Goal: Task Accomplishment & Management: Use online tool/utility

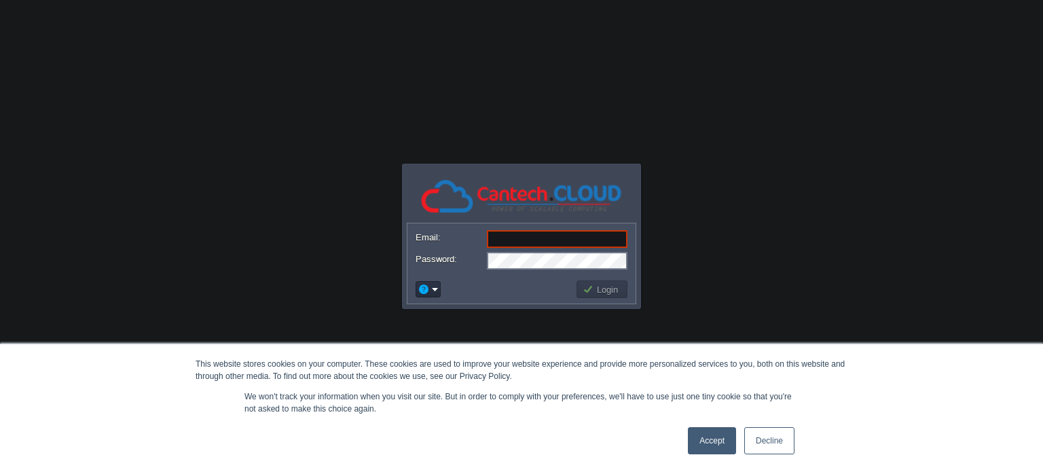
paste input "[EMAIL_ADDRESS][DOMAIN_NAME]"
type input "[EMAIL_ADDRESS][DOMAIN_NAME]"
click at [591, 277] on div "Login" at bounding box center [521, 289] width 228 height 29
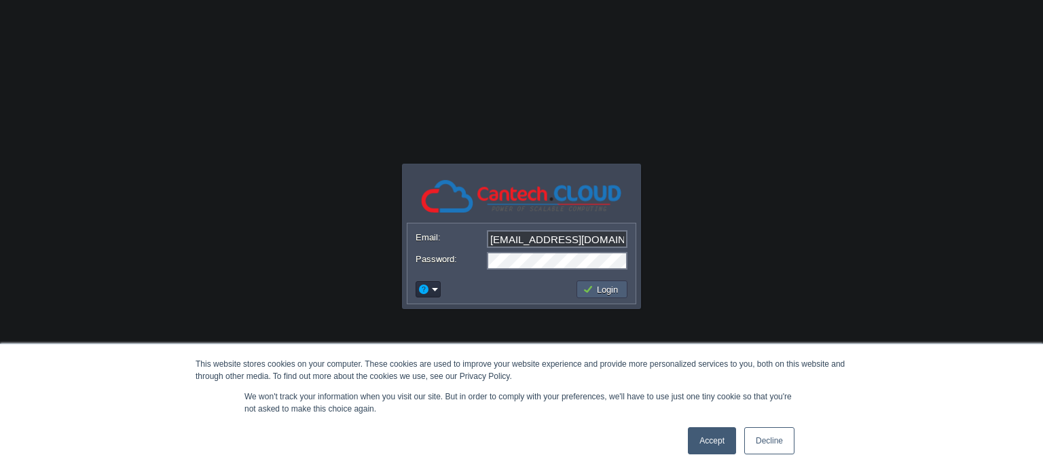
click at [590, 283] on td "Login" at bounding box center [601, 289] width 51 height 18
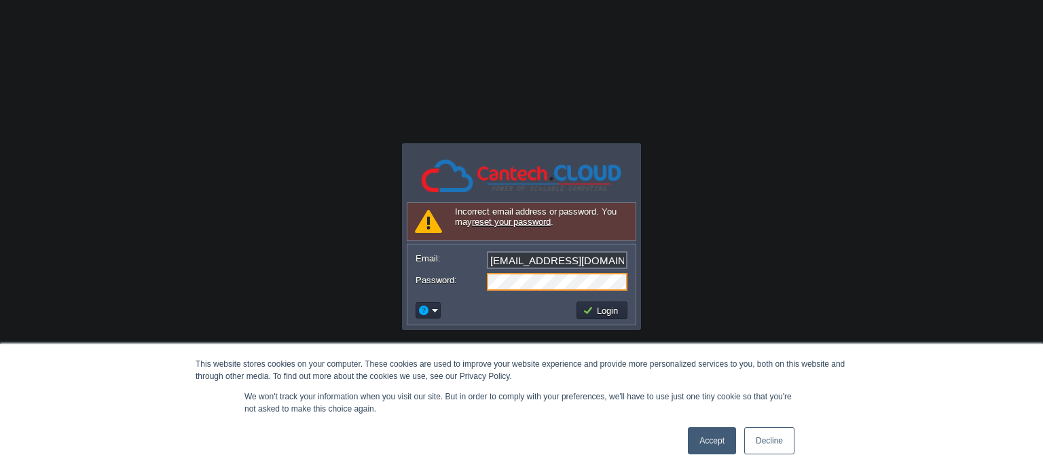
click at [720, 445] on link "Accept" at bounding box center [712, 440] width 48 height 27
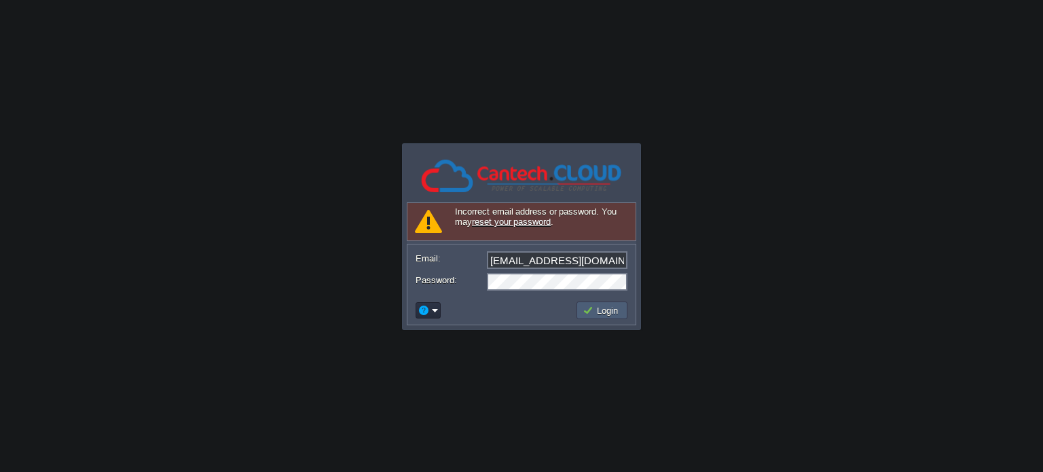
click at [605, 309] on button "Login" at bounding box center [602, 310] width 39 height 12
click at [535, 260] on input "[EMAIL_ADDRESS][DOMAIN_NAME]" at bounding box center [557, 260] width 141 height 18
click at [587, 308] on button "Login" at bounding box center [602, 310] width 39 height 12
click at [587, 312] on button "Login" at bounding box center [602, 310] width 39 height 12
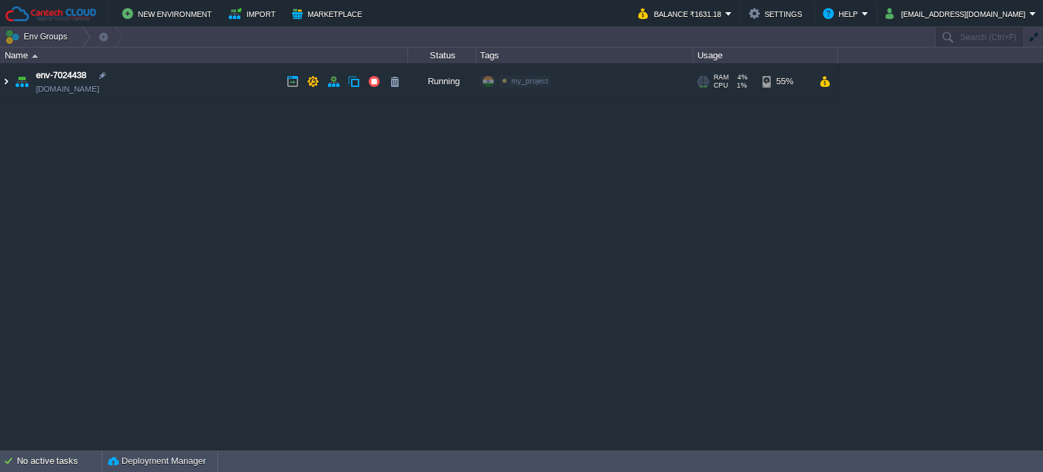
click at [5, 73] on img at bounding box center [6, 81] width 11 height 37
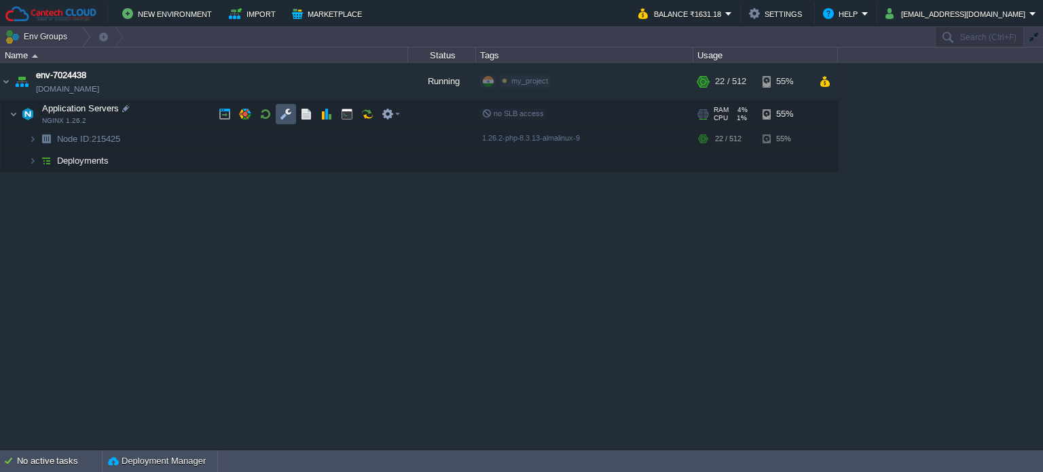
click at [282, 120] on td at bounding box center [286, 114] width 20 height 20
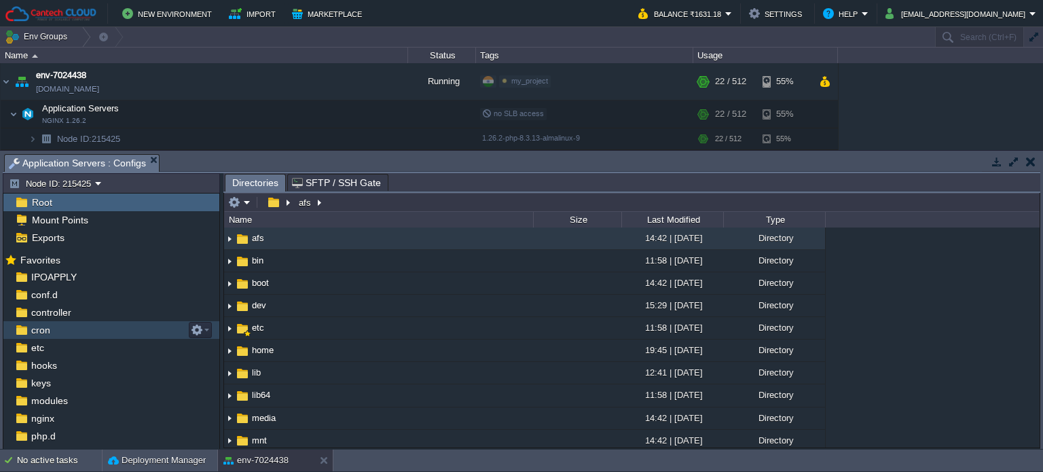
click at [49, 334] on span "cron" at bounding box center [41, 330] width 24 height 12
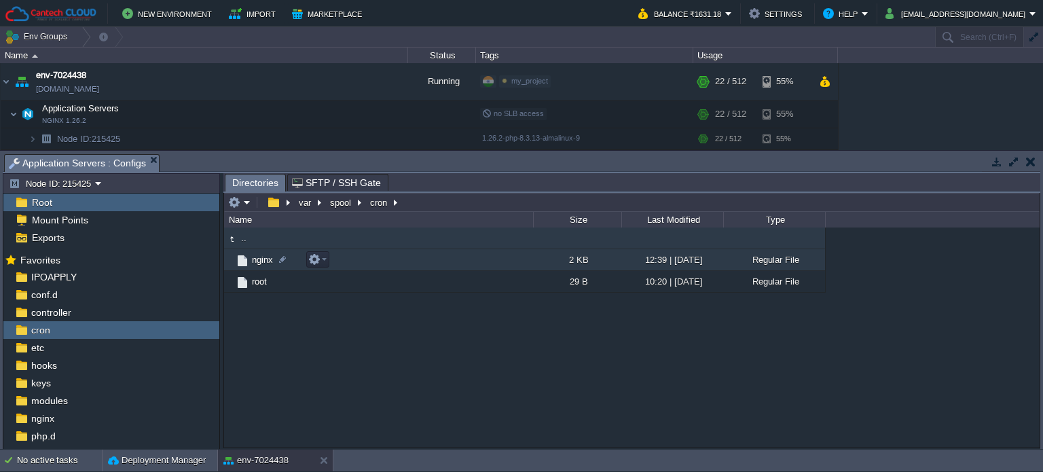
click at [261, 260] on span "nginx" at bounding box center [262, 260] width 25 height 12
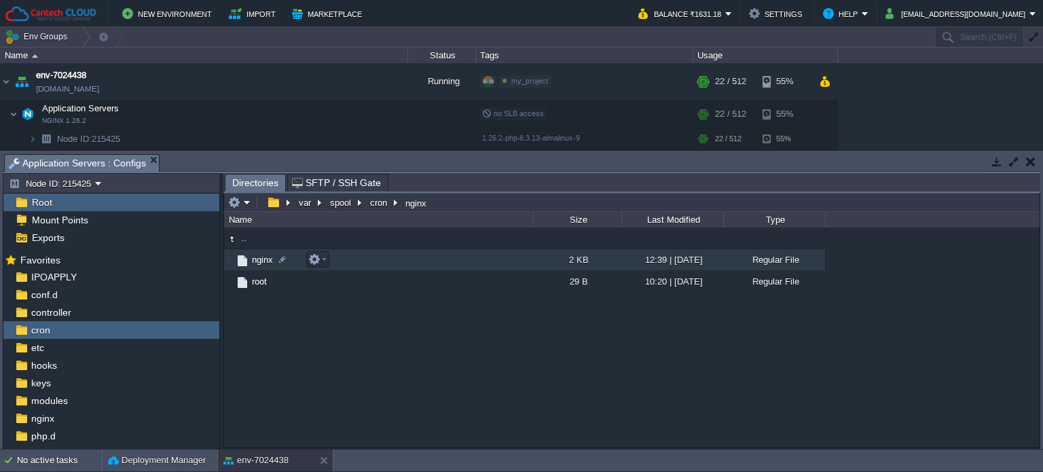
click at [261, 260] on span "nginx" at bounding box center [262, 260] width 25 height 12
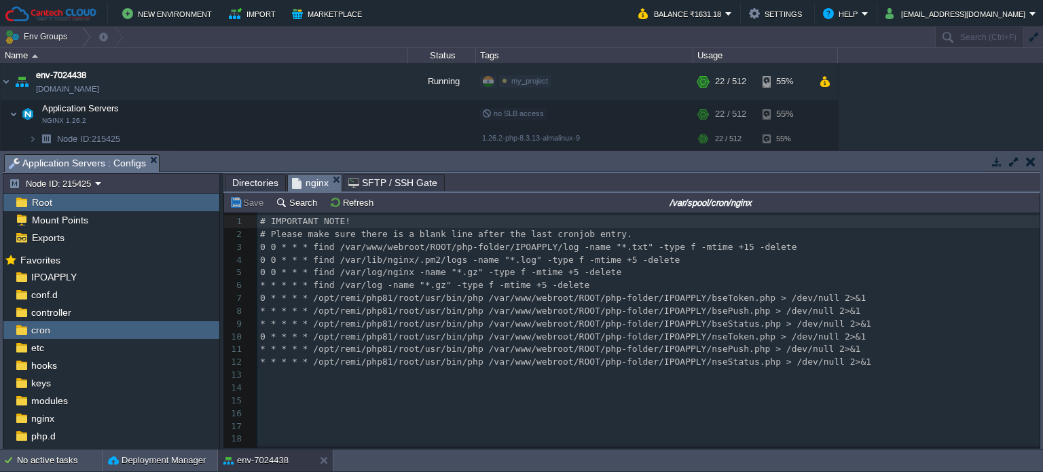
scroll to position [4, 0]
click at [590, 288] on pre "* * * * * find /var/log -name "*.gz" -type f -mtime +5 -delete" at bounding box center [648, 285] width 782 height 13
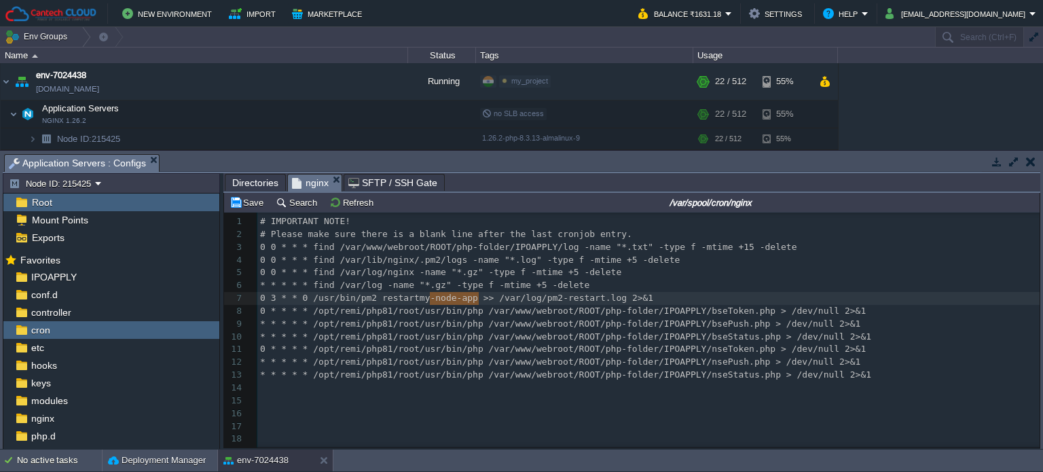
drag, startPoint x: 428, startPoint y: 299, endPoint x: 481, endPoint y: 300, distance: 53.0
type textarea "23"
click at [277, 300] on span "0 3 * * 0 /usr/bin/pm2 restart 23 >> /var/log/pm2-restart.log 2>&1" at bounding box center [435, 298] width 351 height 10
type textarea "* *"
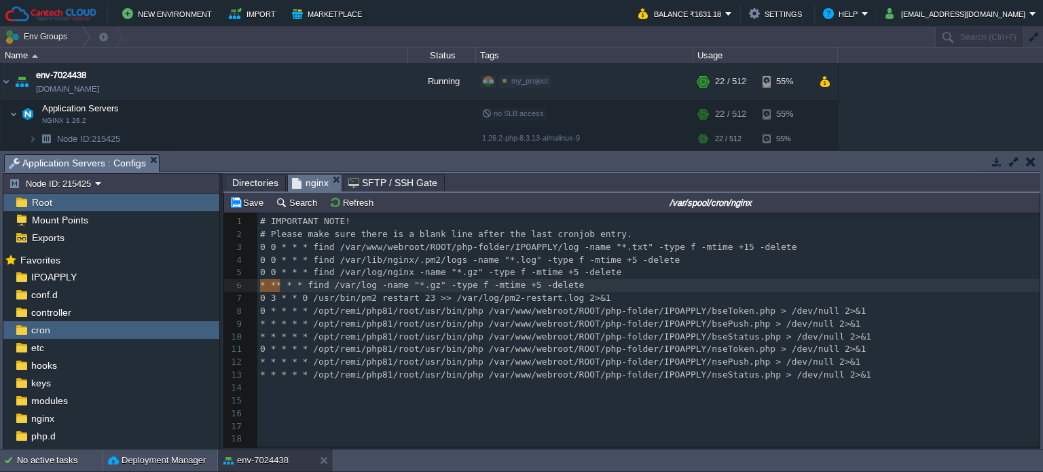
drag, startPoint x: 259, startPoint y: 287, endPoint x: 277, endPoint y: 288, distance: 18.3
click at [302, 299] on span "0 3 * * 0 /usr/bin/pm2 restart 23 >> /var/log/pm2-restart.log 2>&1" at bounding box center [435, 298] width 351 height 10
type textarea "*"
drag, startPoint x: 275, startPoint y: 299, endPoint x: 279, endPoint y: 312, distance: 13.5
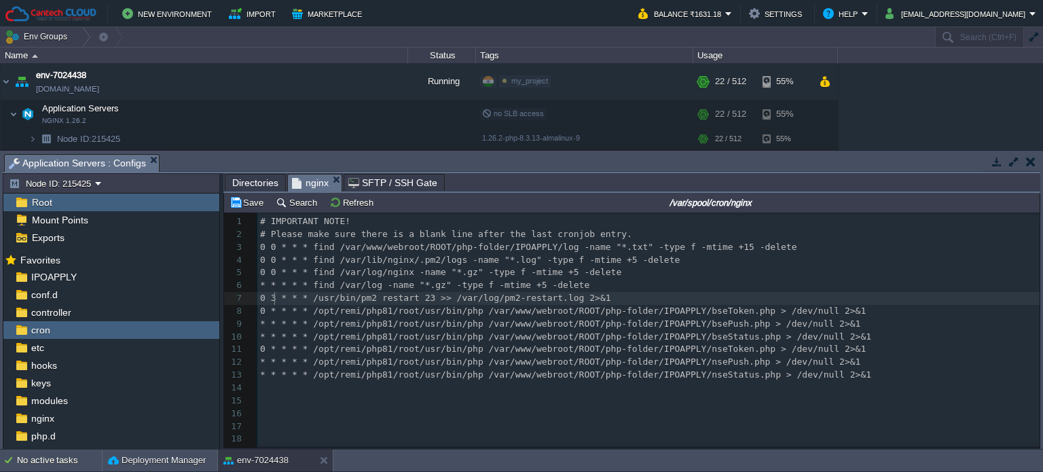
click at [276, 301] on div "x 1 # IMPORTANT NOTE! 2 # Please make sure there is a blank line after the last…" at bounding box center [648, 400] width 782 height 371
type textarea "*"
click at [250, 185] on span "Directories" at bounding box center [255, 182] width 46 height 16
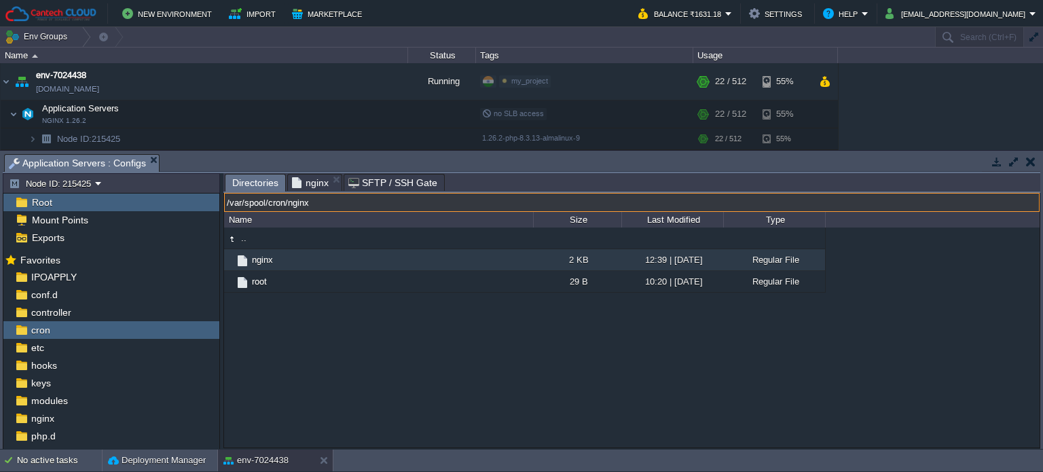
click at [458, 208] on input "/var/spool/cron/nginx" at bounding box center [631, 202] width 815 height 19
type input "/usr"
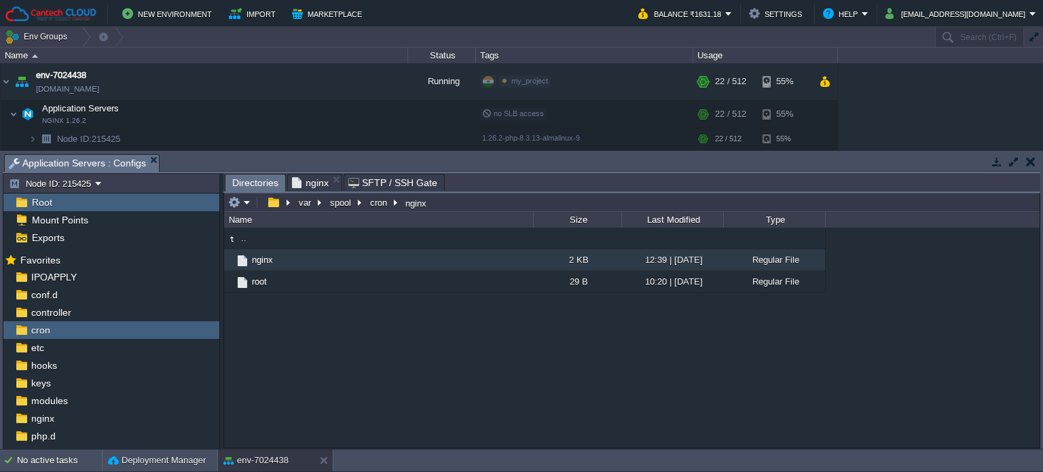
type input "/var/spool/cron/nginx"
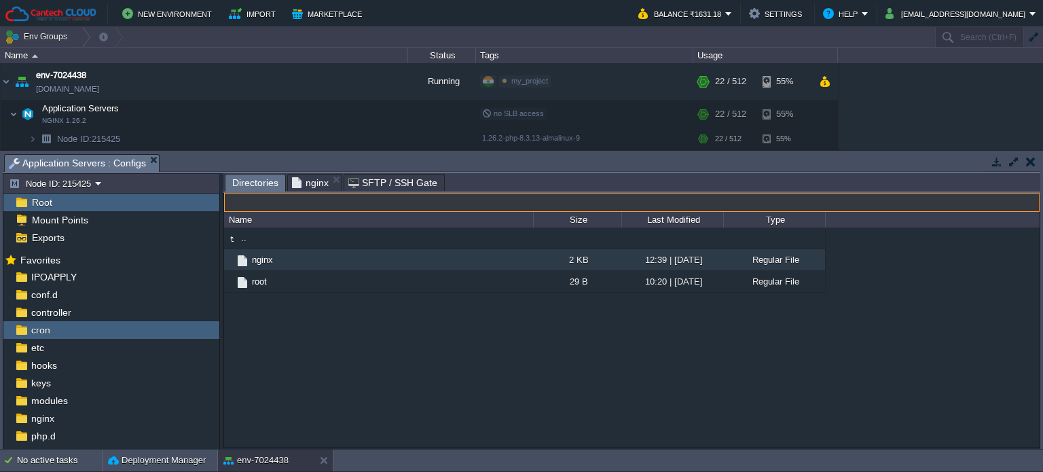
click at [306, 183] on span "nginx" at bounding box center [310, 182] width 37 height 16
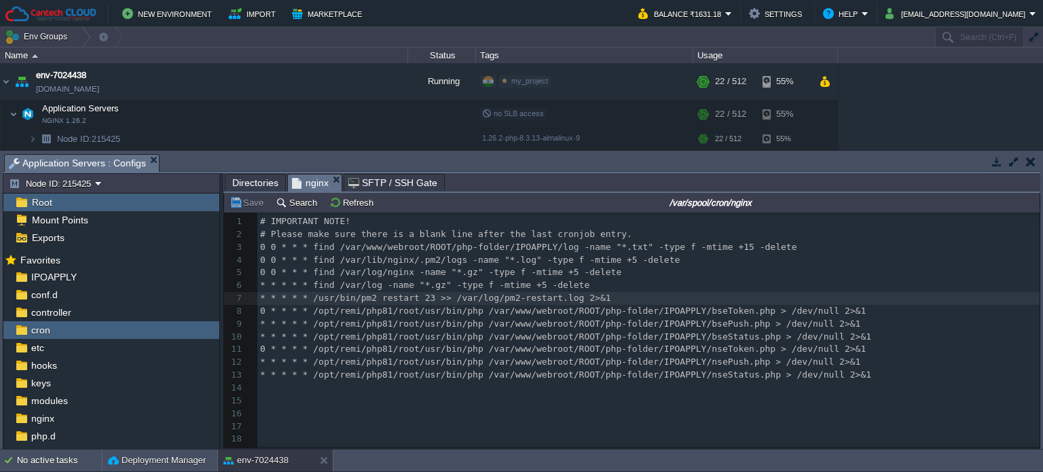
scroll to position [4, 0]
type textarea "/usr/bin/pm2"
drag, startPoint x: 309, startPoint y: 304, endPoint x: 365, endPoint y: 296, distance: 56.3
click at [256, 182] on span "Directories" at bounding box center [255, 182] width 46 height 16
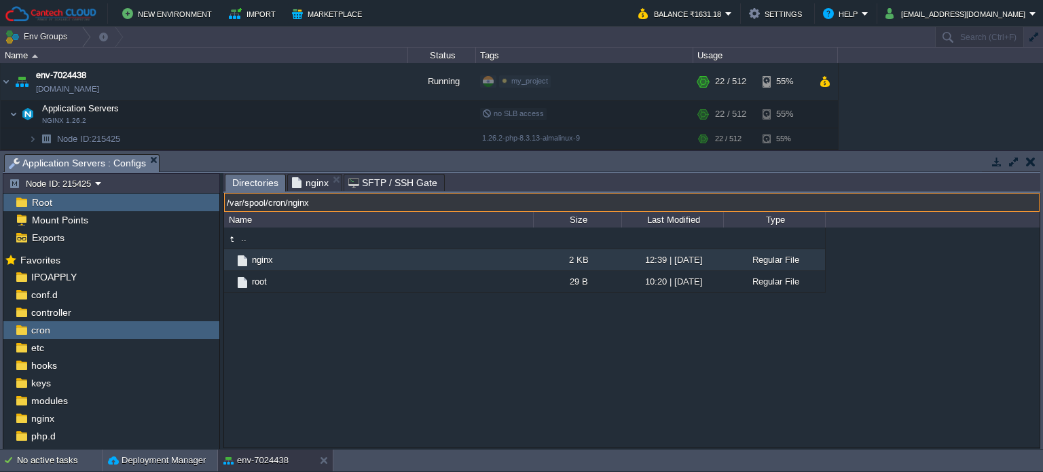
click at [458, 210] on input "/var/spool/cron/nginx" at bounding box center [631, 202] width 815 height 19
paste input "usr/bin/pm2"
type input "/usr/bin/pm2"
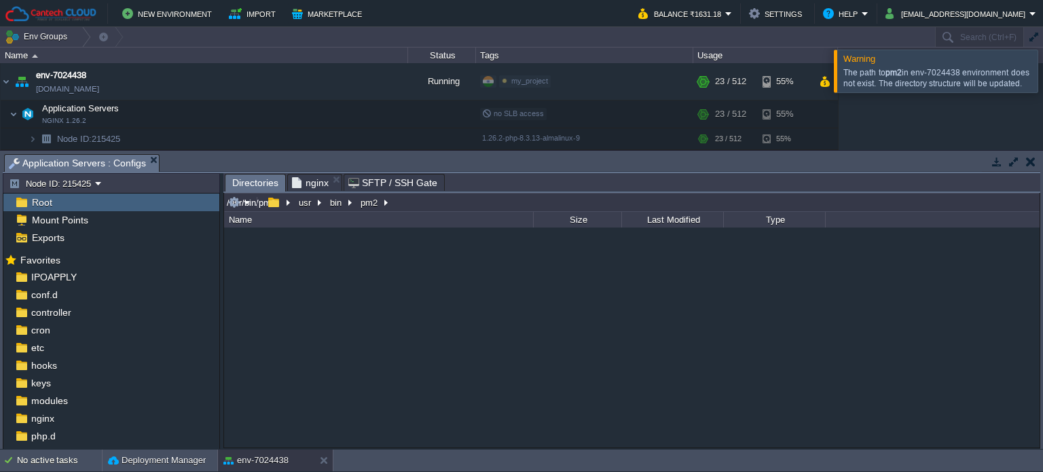
click at [413, 202] on input "/usr/bin/pm2" at bounding box center [631, 202] width 815 height 19
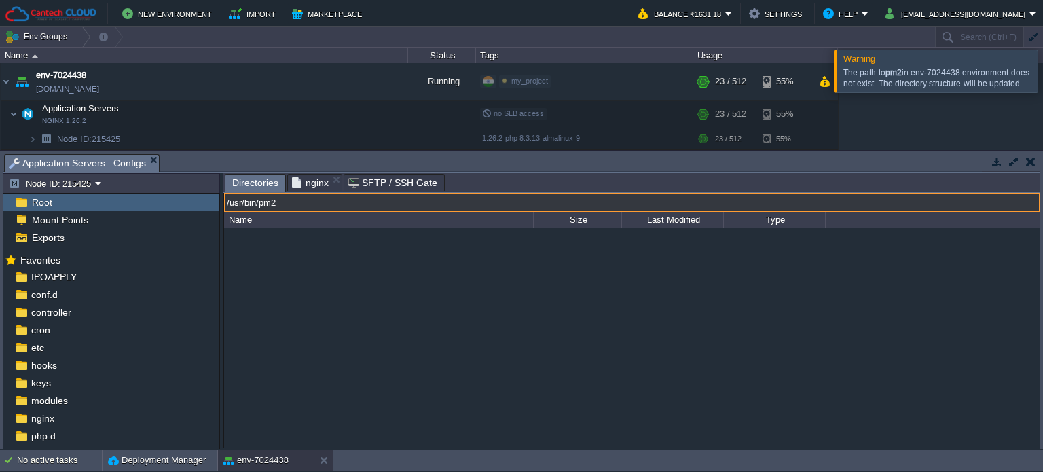
click at [413, 205] on input "/usr/bin/pm2" at bounding box center [631, 202] width 815 height 19
type input "/usr/bin"
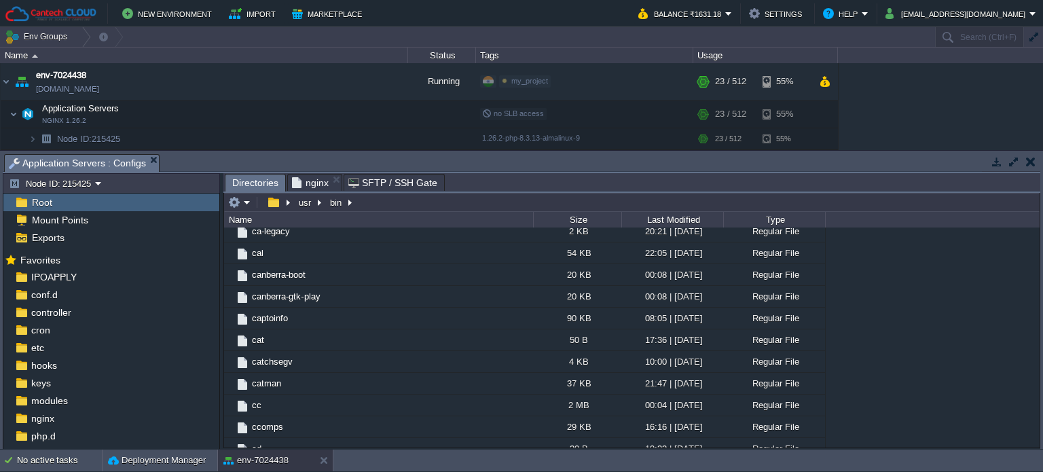
scroll to position [0, 0]
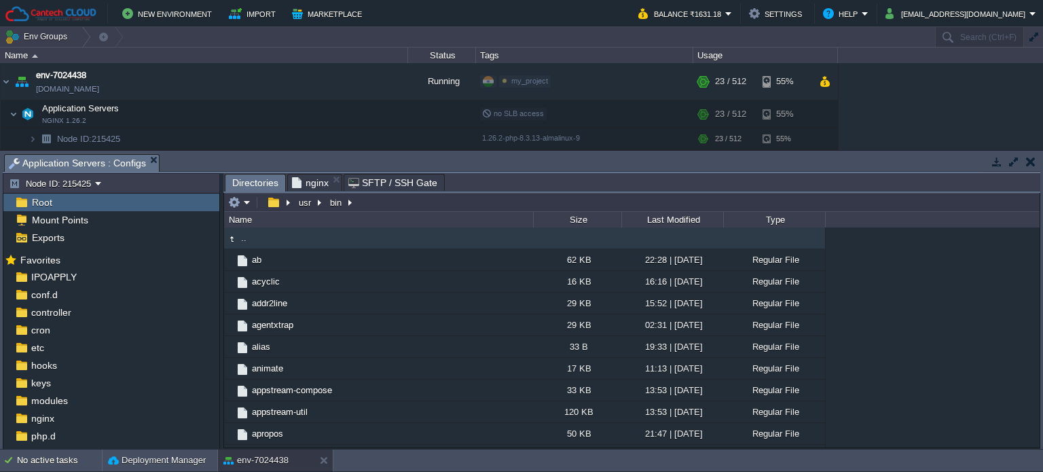
click at [302, 181] on span "nginx" at bounding box center [310, 182] width 37 height 16
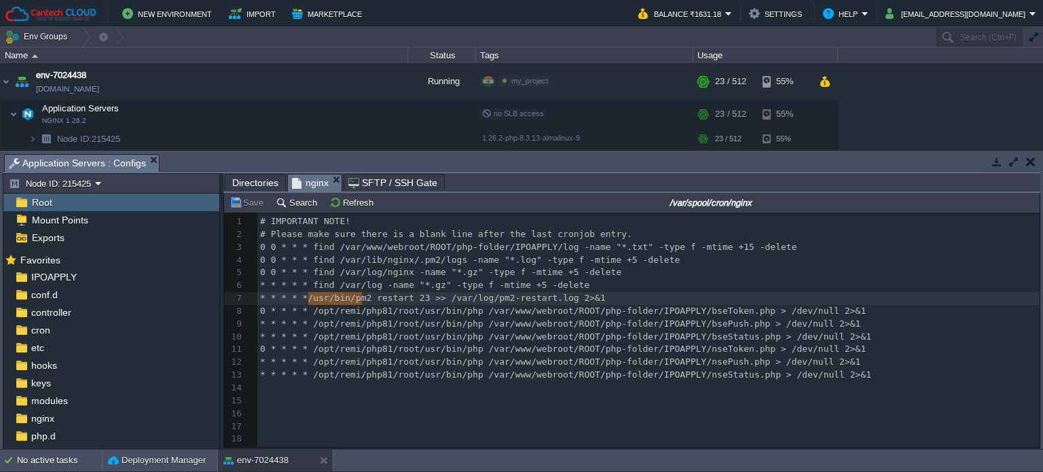
type textarea "/usr/bin/pm2"
drag, startPoint x: 308, startPoint y: 301, endPoint x: 363, endPoint y: 304, distance: 55.1
click at [726, 299] on pre "* * * * * ~/.nvm/versions/node/v20.18.1/bin/pm2 restart 23 >> /var/log/pm2-rest…" at bounding box center [648, 298] width 782 height 13
type textarea "/usr/bin/pm2"
type textarea "* * * * * ~/.nvm/versions/node/v20.18.1/bin/pm2 restart 23 >> /var/log/pm2-rest…"
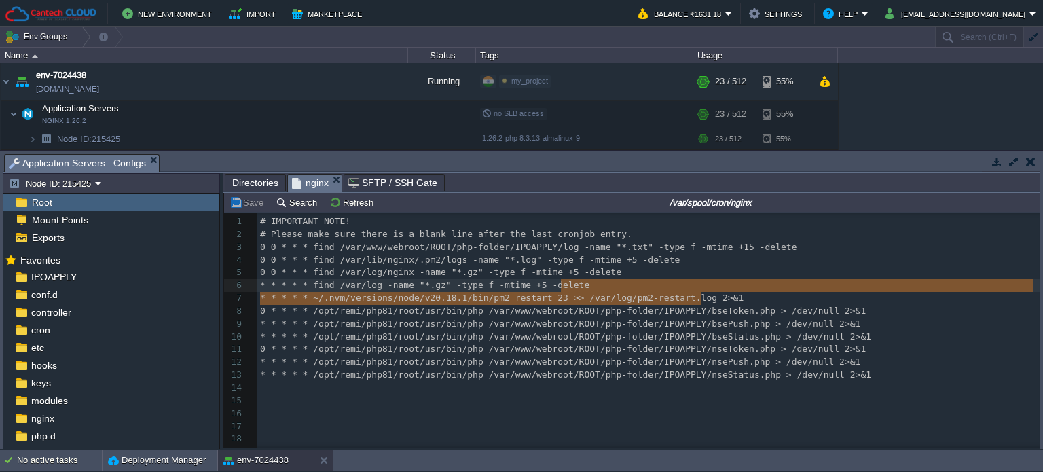
drag, startPoint x: 702, startPoint y: 299, endPoint x: 703, endPoint y: 285, distance: 14.3
